Goal: Find specific page/section: Find specific page/section

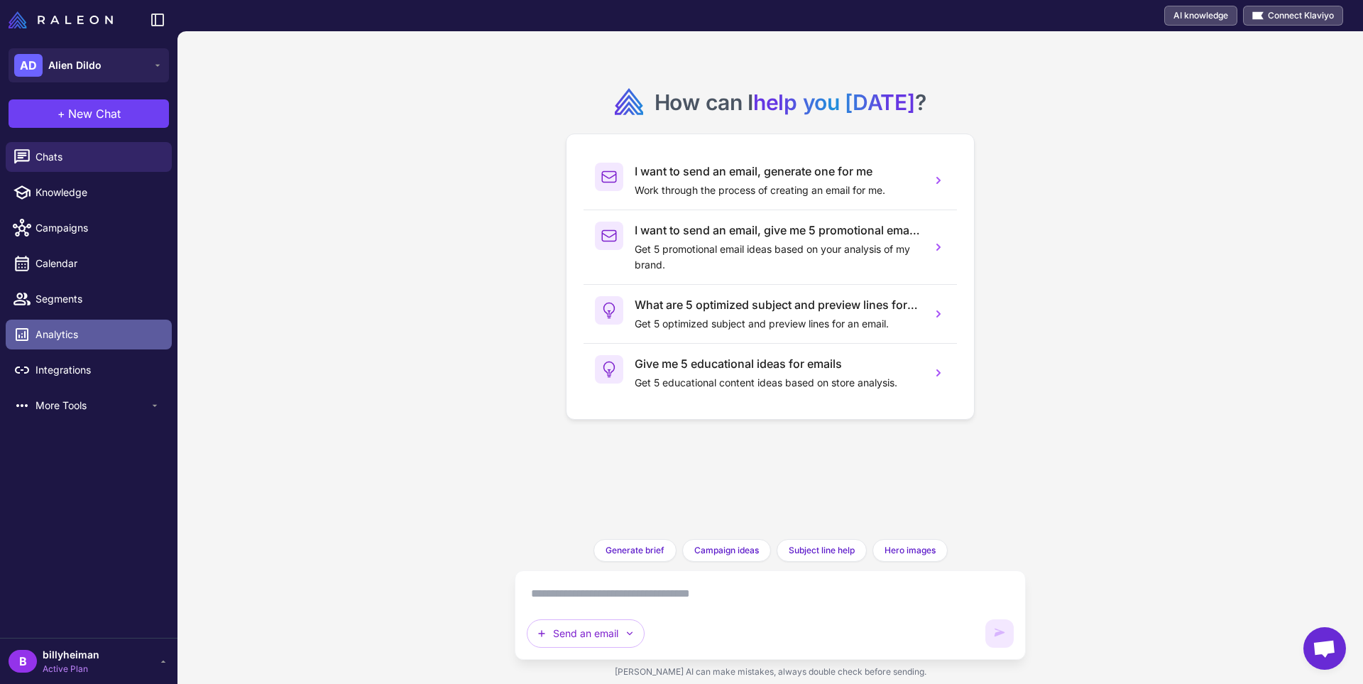
click at [76, 334] on span "Analytics" at bounding box center [98, 335] width 125 height 16
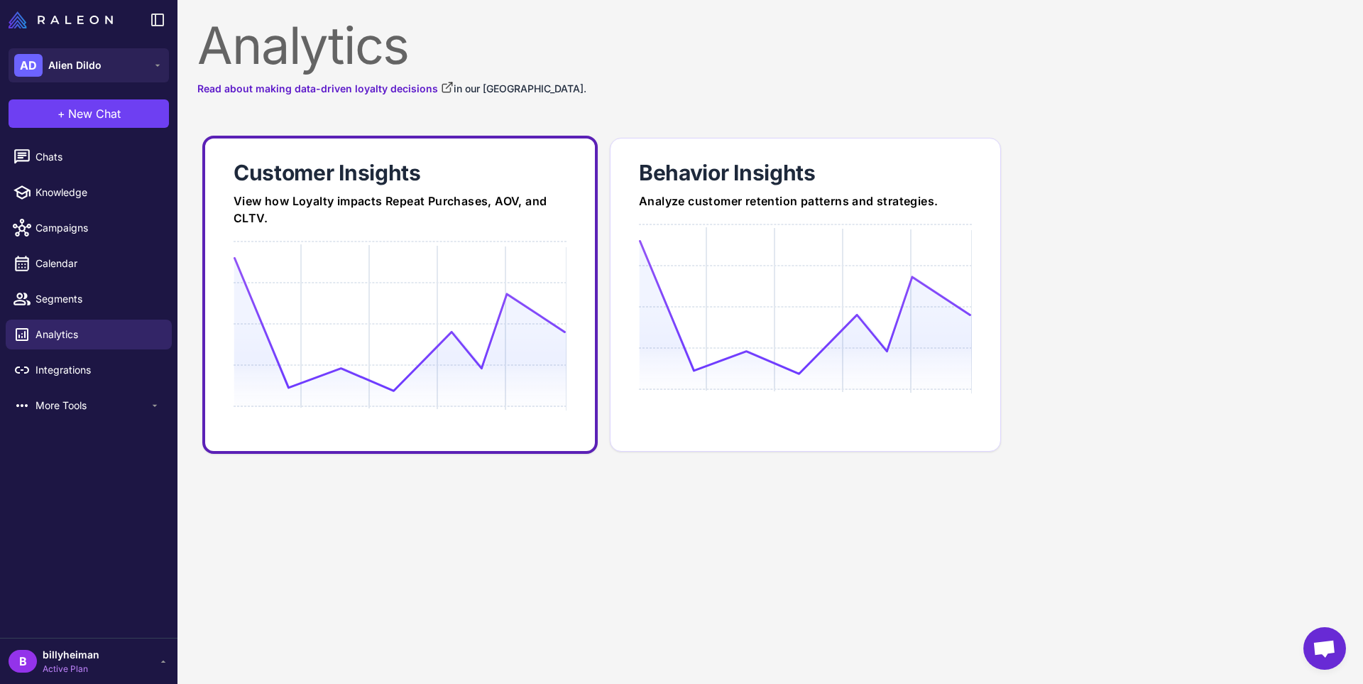
click at [449, 290] on icon at bounding box center [400, 324] width 332 height 136
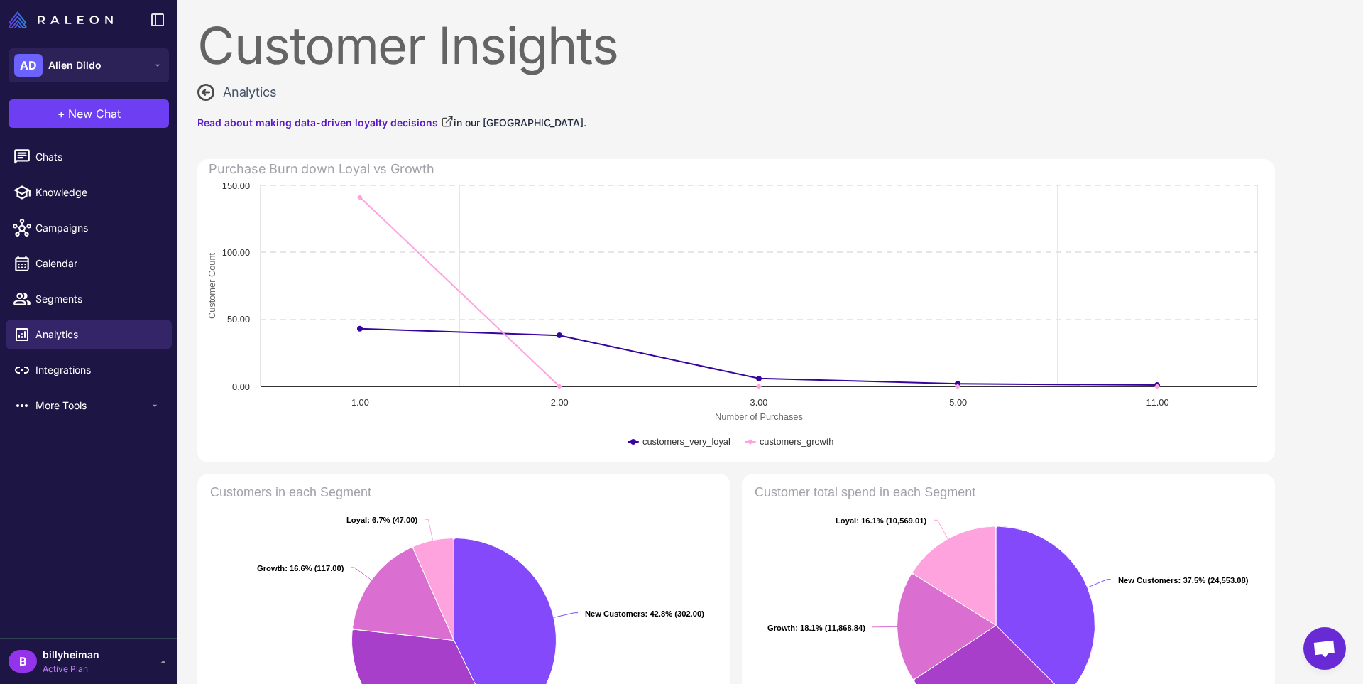
click at [211, 90] on icon at bounding box center [205, 92] width 17 height 17
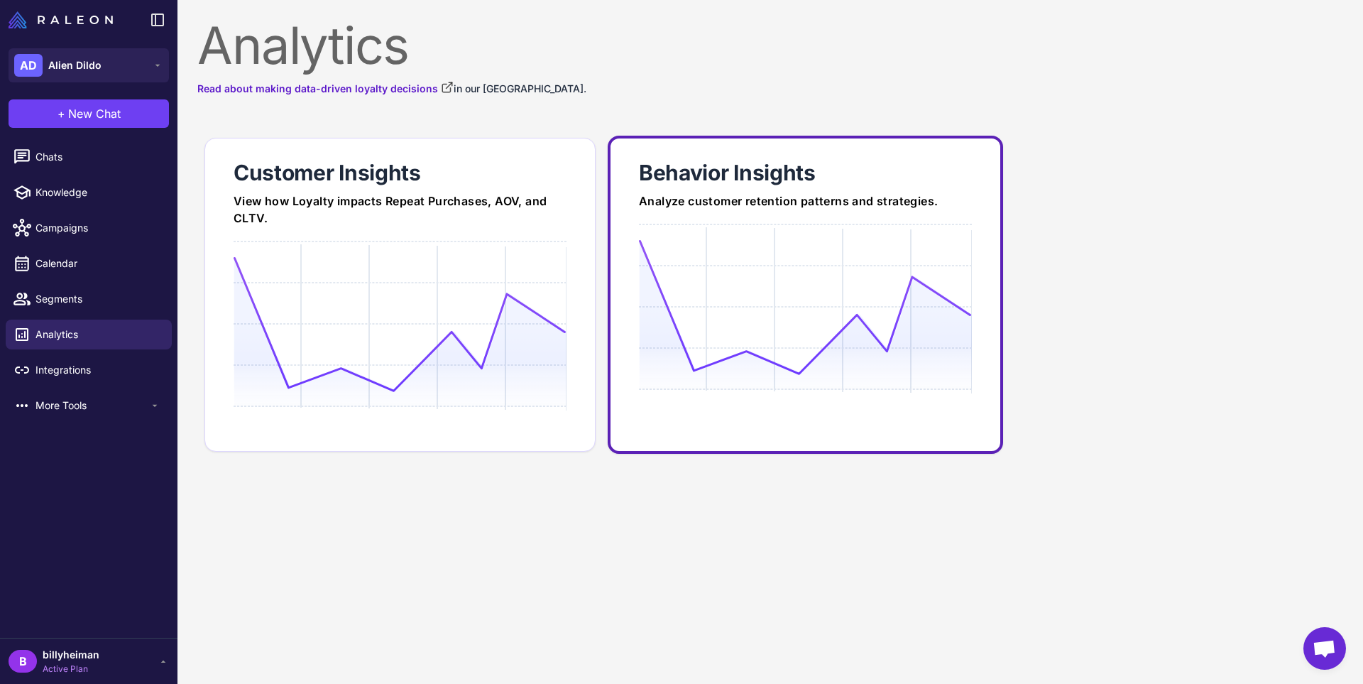
click at [856, 330] on icon at bounding box center [805, 307] width 332 height 136
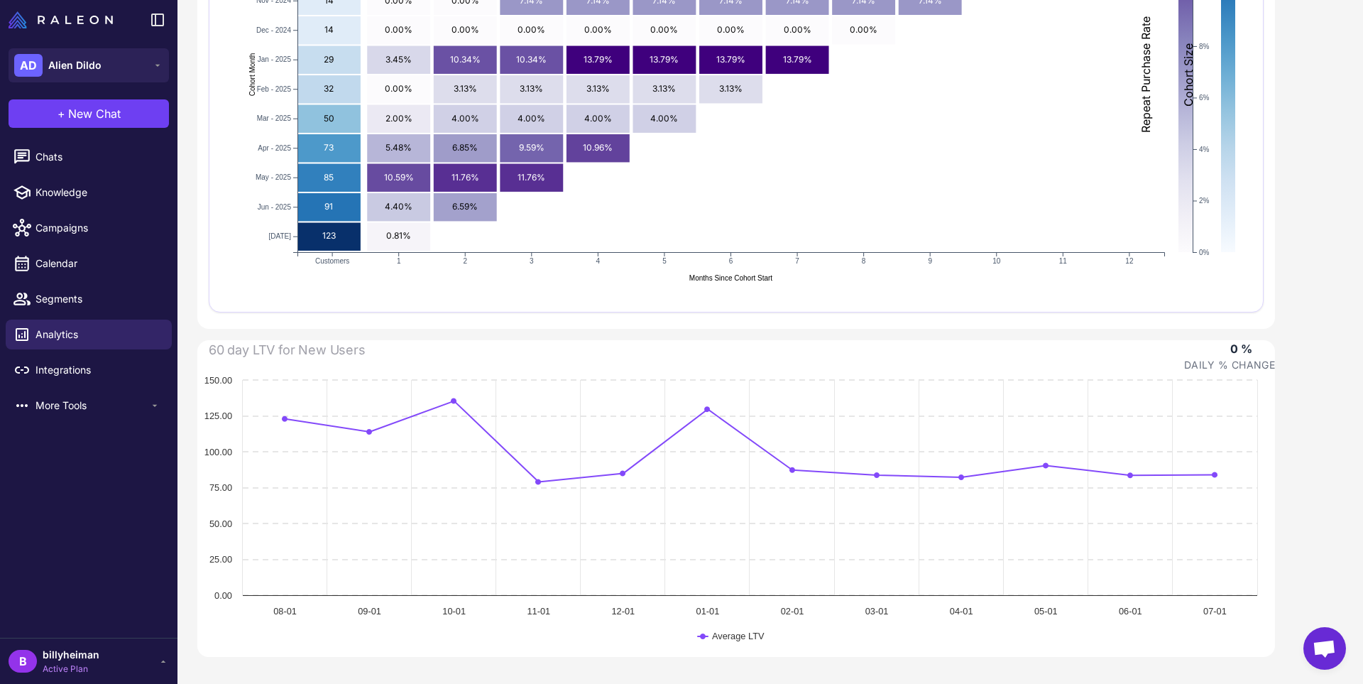
scroll to position [315, 0]
